Goal: Transaction & Acquisition: Obtain resource

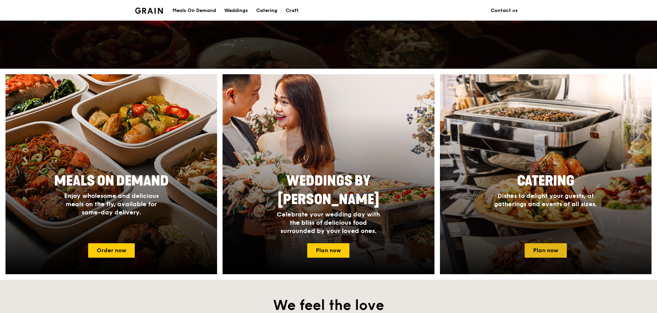
click at [554, 254] on link "Plan now" at bounding box center [546, 250] width 42 height 14
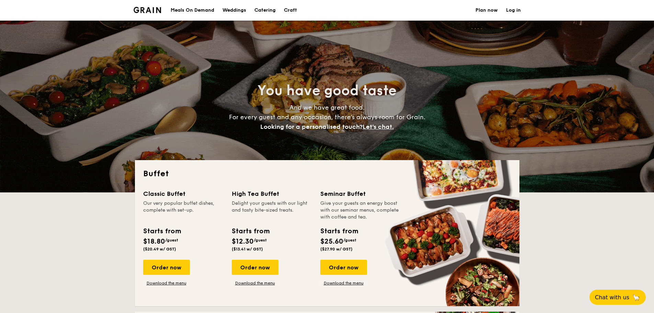
select select
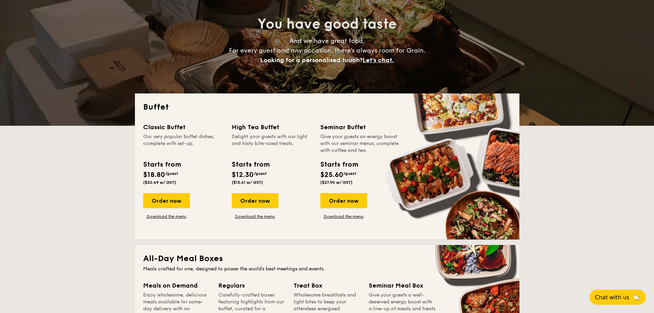
scroll to position [69, 0]
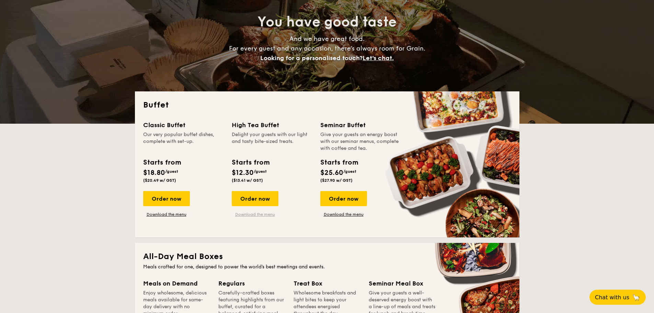
click at [245, 215] on link "Download the menu" at bounding box center [255, 213] width 47 height 5
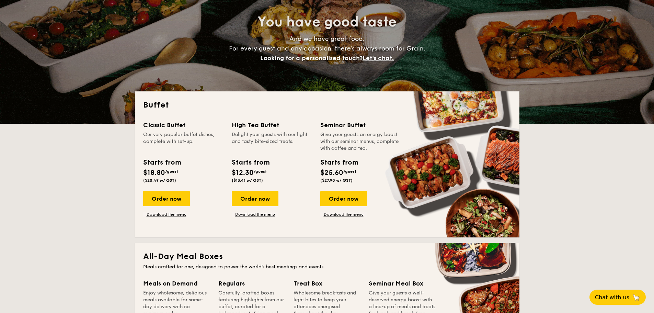
click at [270, 129] on div "High Tea Buffet" at bounding box center [272, 125] width 80 height 10
